Goal: Task Accomplishment & Management: Complete application form

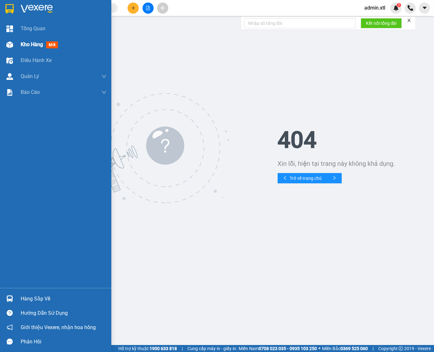
click at [28, 45] on span "Kho hàng" at bounding box center [32, 44] width 22 height 6
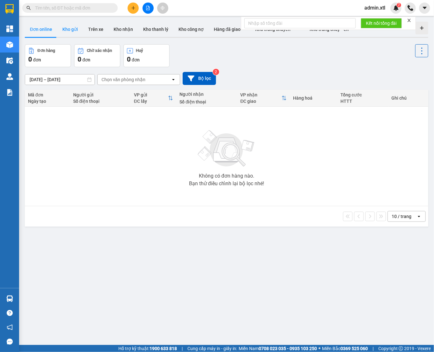
click at [78, 30] on button "Kho gửi" at bounding box center [70, 29] width 26 height 15
type input "[DATE] – [DATE]"
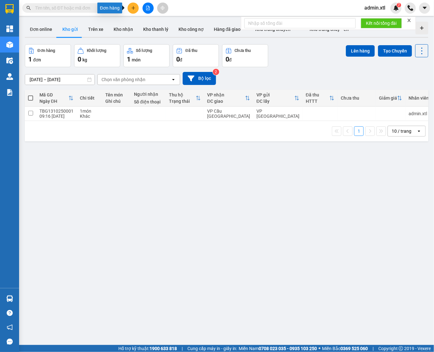
click at [135, 6] on icon "plus" at bounding box center [133, 8] width 4 height 4
click at [152, 25] on div "Tạo đơn hàng" at bounding box center [158, 23] width 28 height 7
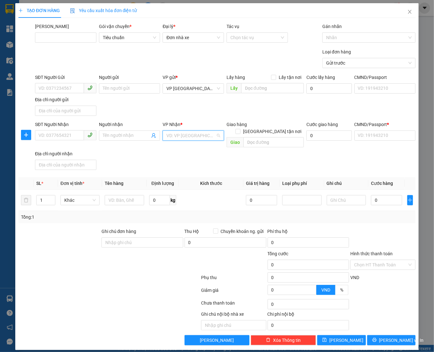
click at [173, 133] on input "search" at bounding box center [190, 136] width 49 height 10
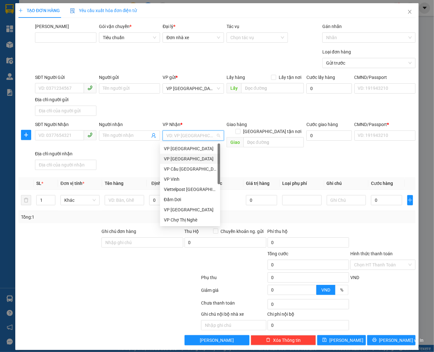
click at [186, 160] on div "VP [GEOGRAPHIC_DATA]" at bounding box center [190, 158] width 52 height 7
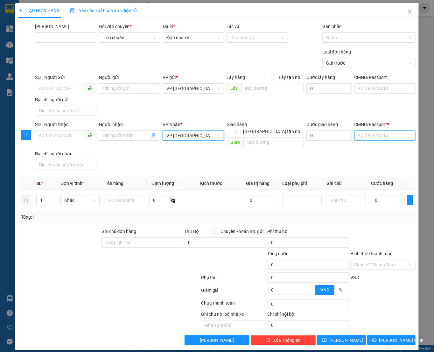
click at [379, 138] on input "CMND/Passport *" at bounding box center [384, 135] width 61 height 10
type input "b"
click at [133, 12] on span "Yêu cầu xuất hóa đơn điện tử" at bounding box center [103, 10] width 67 height 5
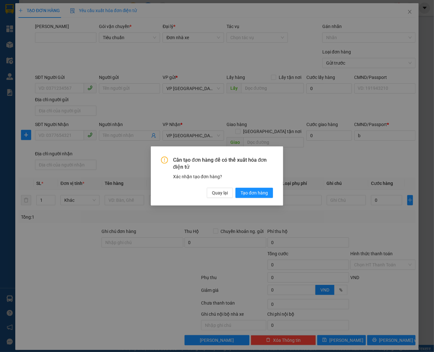
click at [200, 187] on div "Cần tạo đơn hàng để có thể xuất hóa đơn điện tử Xác nhận tạo đơn hàng? Quay lại…" at bounding box center [217, 177] width 112 height 42
click at [207, 189] on button "Quay lại" at bounding box center [220, 193] width 26 height 10
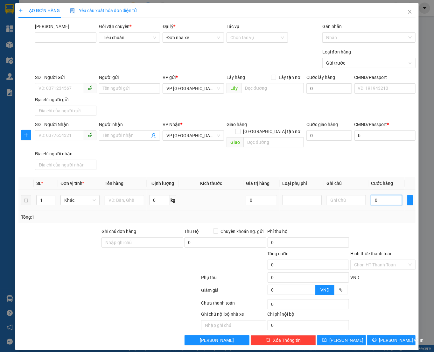
click at [388, 195] on input "0" at bounding box center [386, 200] width 31 height 10
type input "2"
type input "22"
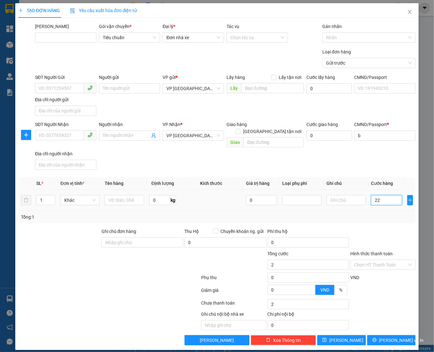
type input "22"
type input "22.000"
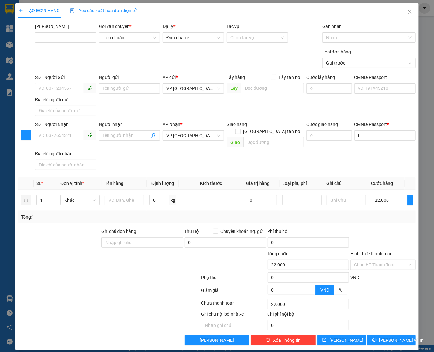
click at [108, 3] on div "Yêu cầu xuất hóa đơn điện tử" at bounding box center [103, 10] width 67 height 15
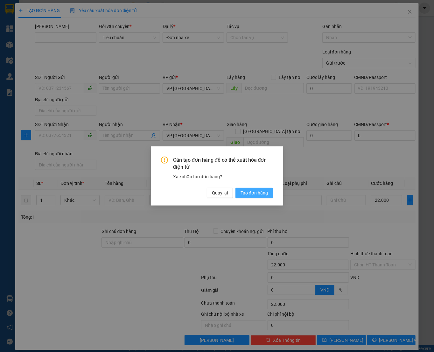
click at [258, 195] on span "Tạo đơn hàng" at bounding box center [253, 192] width 27 height 7
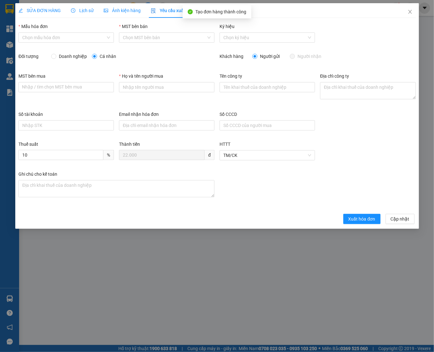
type input "22.000"
click at [61, 40] on input "Mẫu hóa đơn" at bounding box center [63, 38] width 83 height 10
click at [65, 50] on div "THUTEST-MISA-1C25MYY" at bounding box center [66, 50] width 88 height 7
type input "12"
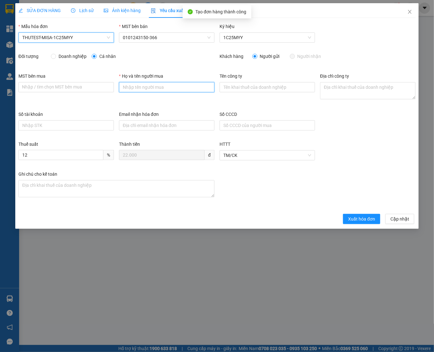
click at [161, 82] on input "Họ và tên người mua" at bounding box center [166, 87] width 95 height 10
type input "Đức Hồ1"
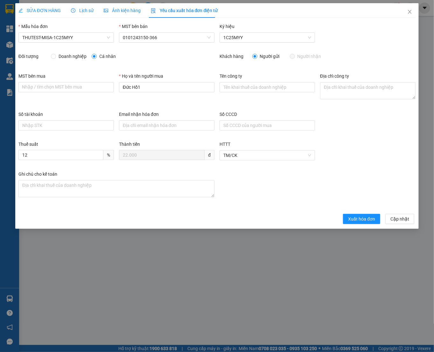
click at [408, 143] on div "Thuế suất 12 % Thành tiền 22.000 đ HTTT TM/CK" at bounding box center [217, 155] width 402 height 30
click at [365, 218] on span "Xuất hóa đơn" at bounding box center [361, 218] width 27 height 7
